Goal: Information Seeking & Learning: Learn about a topic

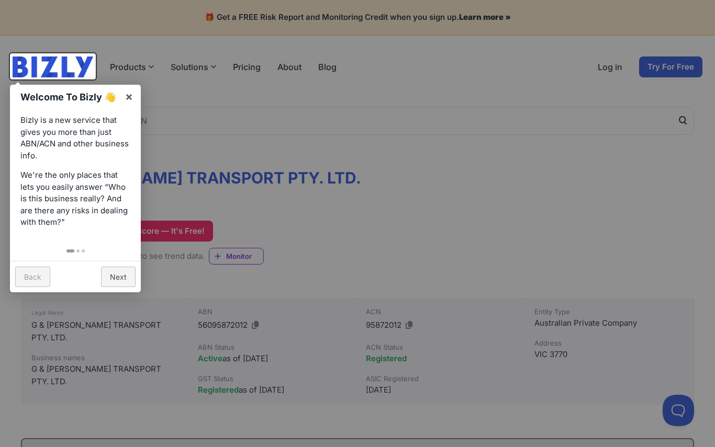
click at [399, 144] on div at bounding box center [357, 223] width 715 height 447
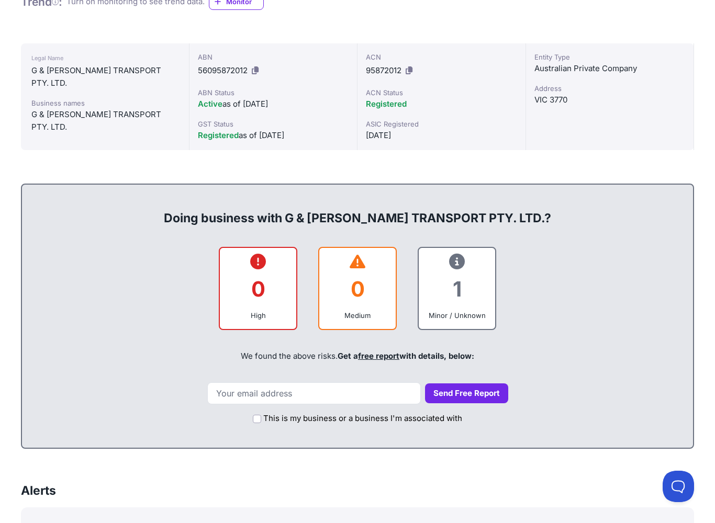
scroll to position [286, 0]
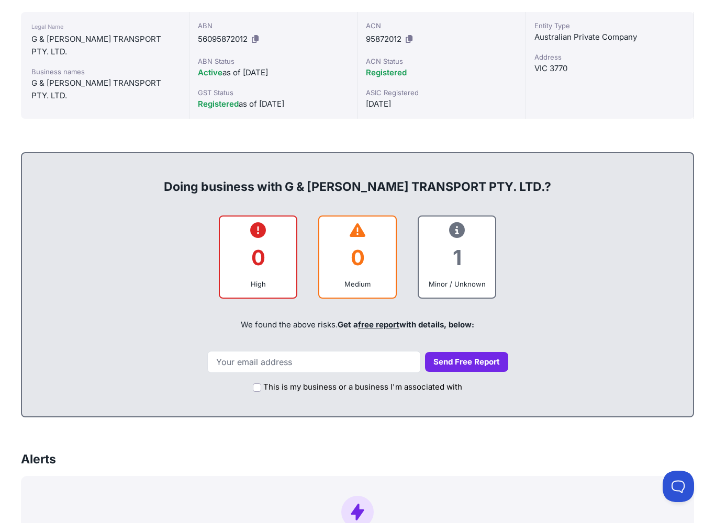
click at [319, 164] on div "Doing business with G & D ADAMS TRANSPORT PTY. LTD.?" at bounding box center [357, 178] width 650 height 33
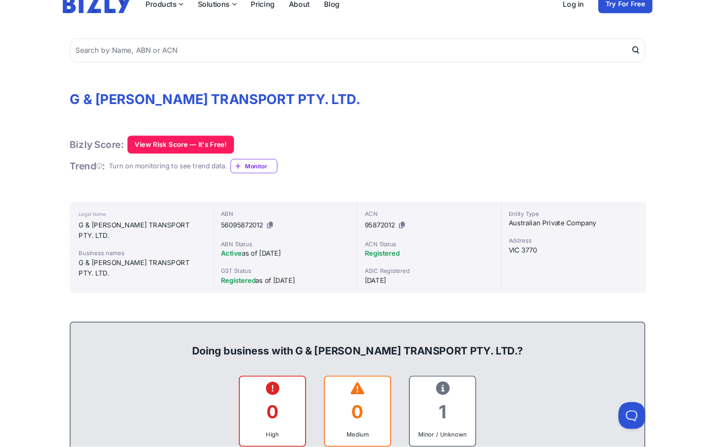
scroll to position [96, 0]
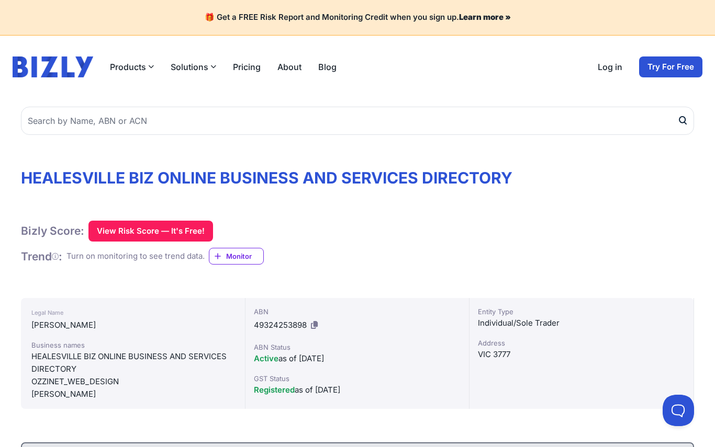
click at [131, 70] on button "Products" at bounding box center [132, 67] width 44 height 13
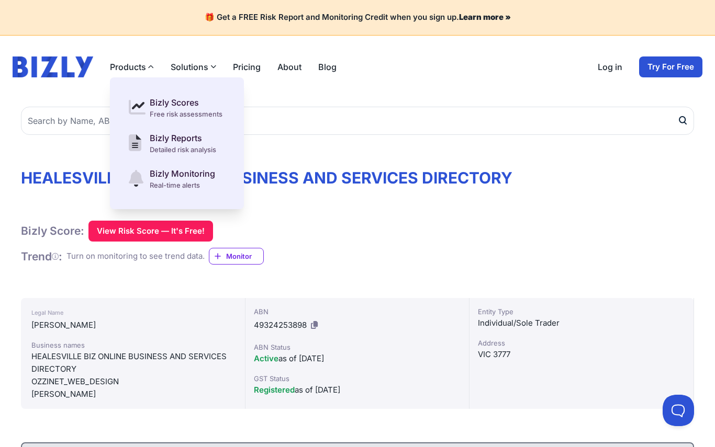
click at [631, 233] on div "Bizly Score: View Risk Score — It's Free! View Risk Score — It's Free!" at bounding box center [357, 231] width 673 height 21
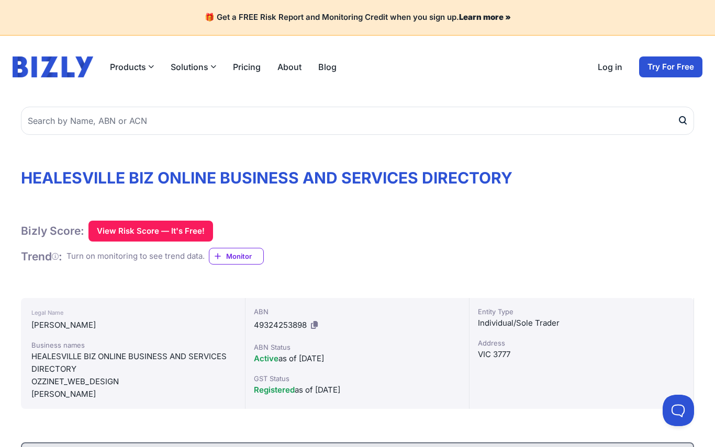
click at [332, 71] on link "Blog" at bounding box center [327, 67] width 18 height 13
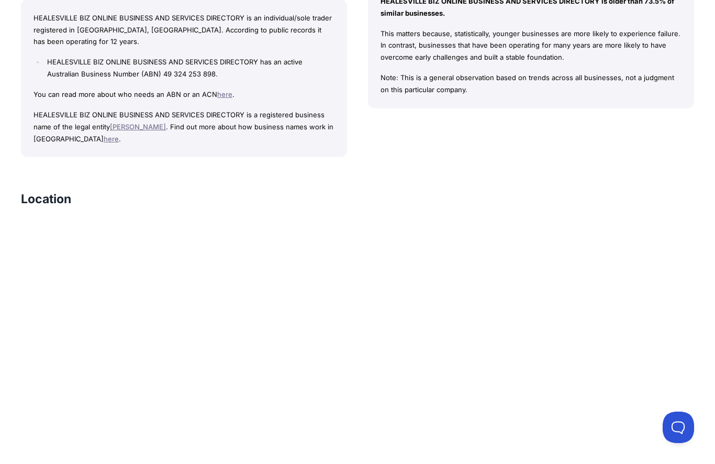
scroll to position [1017, 0]
